Goal: Navigation & Orientation: Find specific page/section

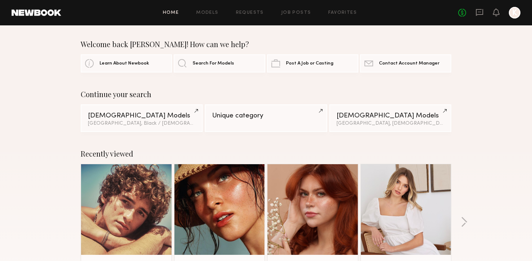
click at [514, 12] on div at bounding box center [515, 13] width 12 height 12
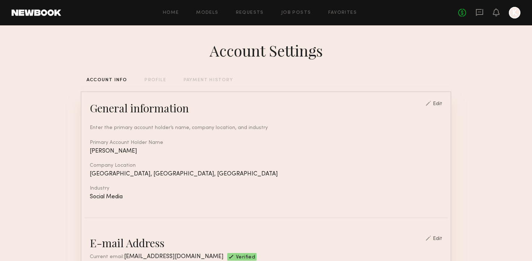
click at [292, 16] on div "Home Models Requests Job Posts Favorites Sign Out No fees up to $5,000 K" at bounding box center [291, 13] width 460 height 12
click at [289, 12] on link "Job Posts" at bounding box center [296, 13] width 30 height 5
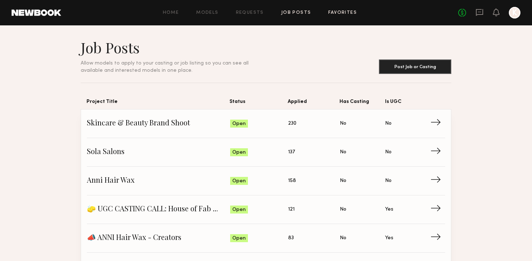
click at [332, 14] on link "Favorites" at bounding box center [342, 13] width 29 height 5
